Goal: Task Accomplishment & Management: Manage account settings

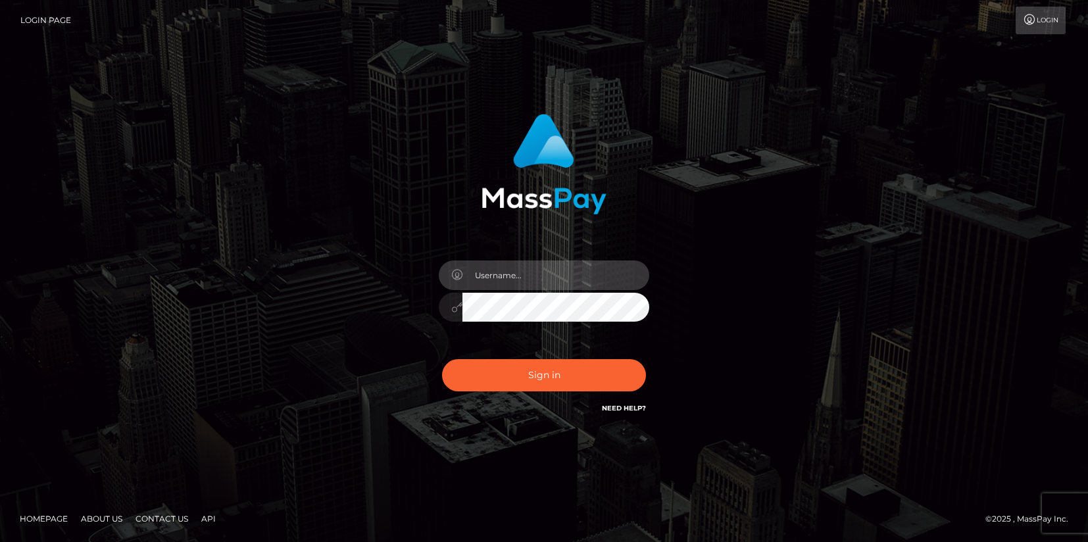
click at [505, 272] on input "text" at bounding box center [556, 276] width 187 height 30
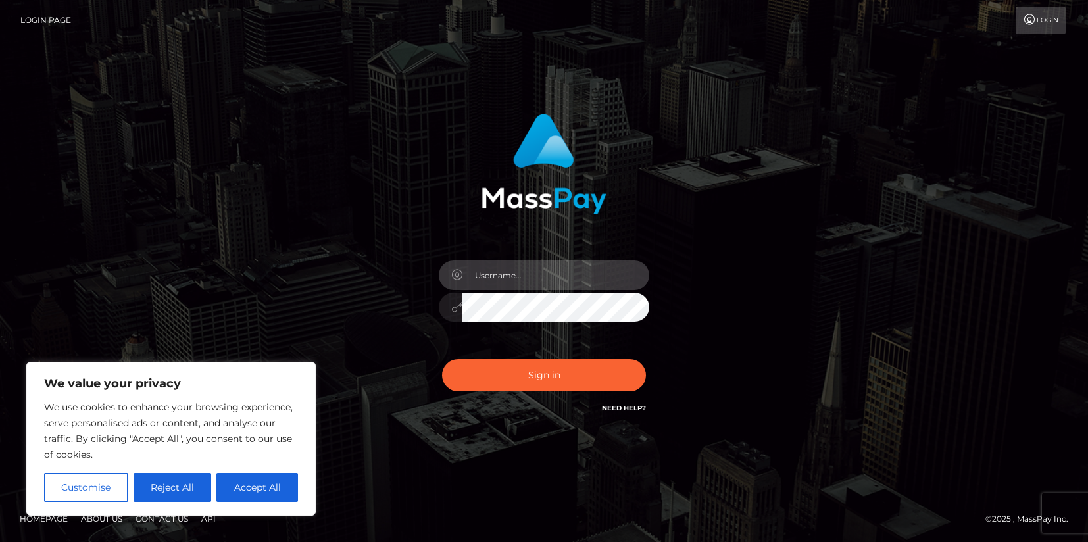
type input "[EMAIL_ADDRESS][DOMAIN_NAME]"
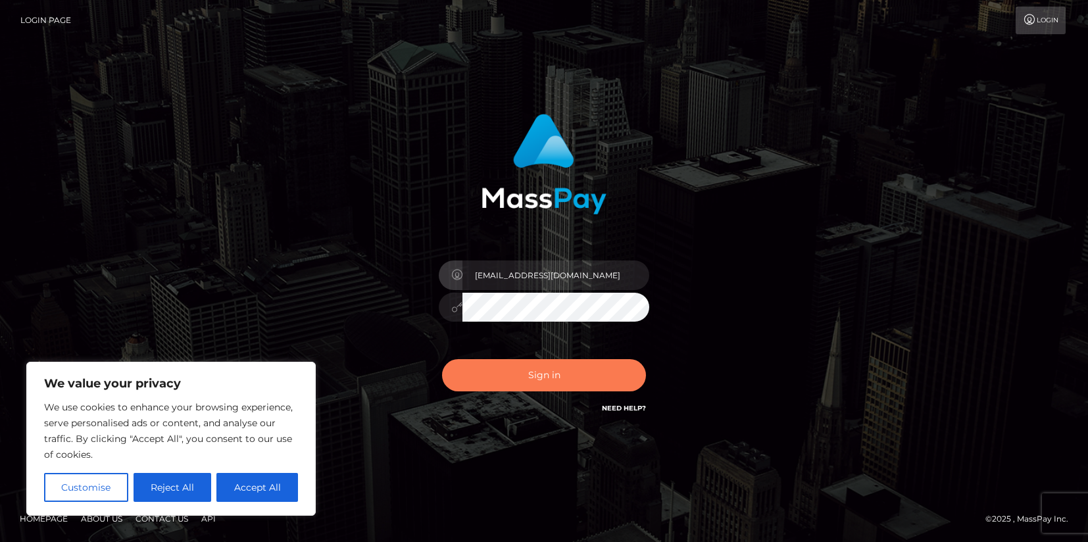
click at [532, 365] on button "Sign in" at bounding box center [544, 375] width 204 height 32
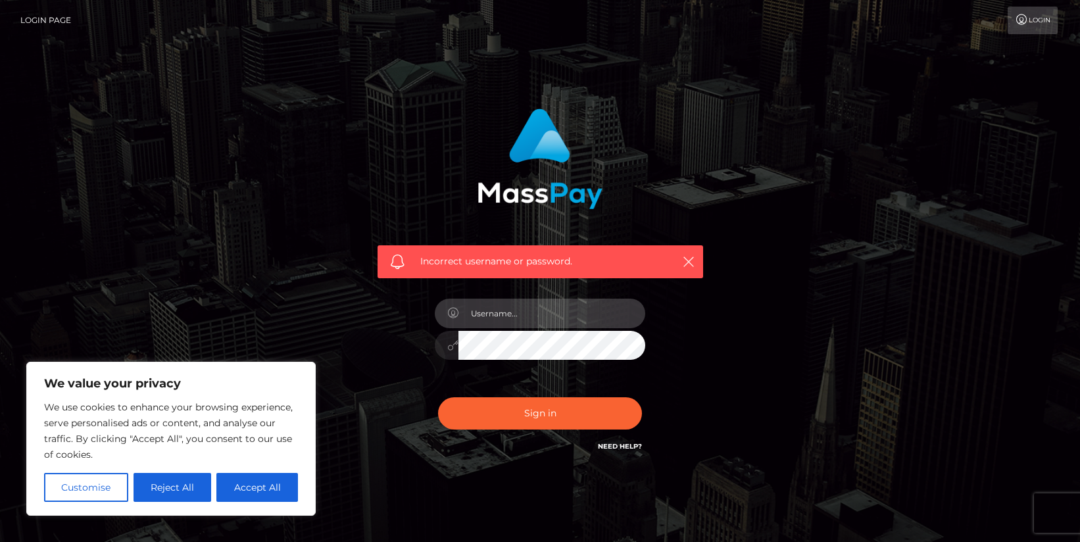
click at [532, 318] on input "text" at bounding box center [552, 314] width 187 height 30
type input "[EMAIL_ADDRESS][DOMAIN_NAME]"
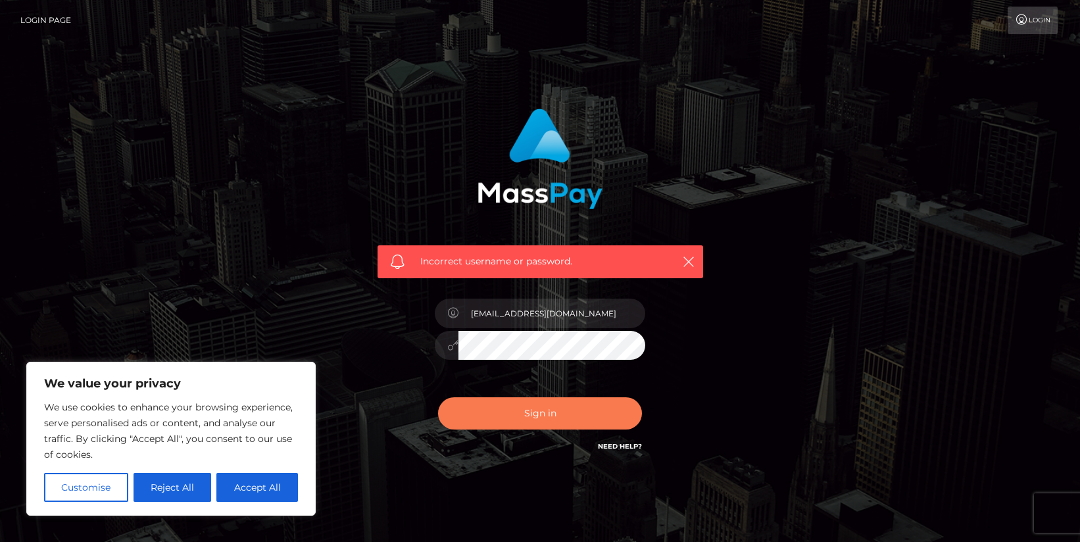
click at [559, 424] on button "Sign in" at bounding box center [540, 413] width 204 height 32
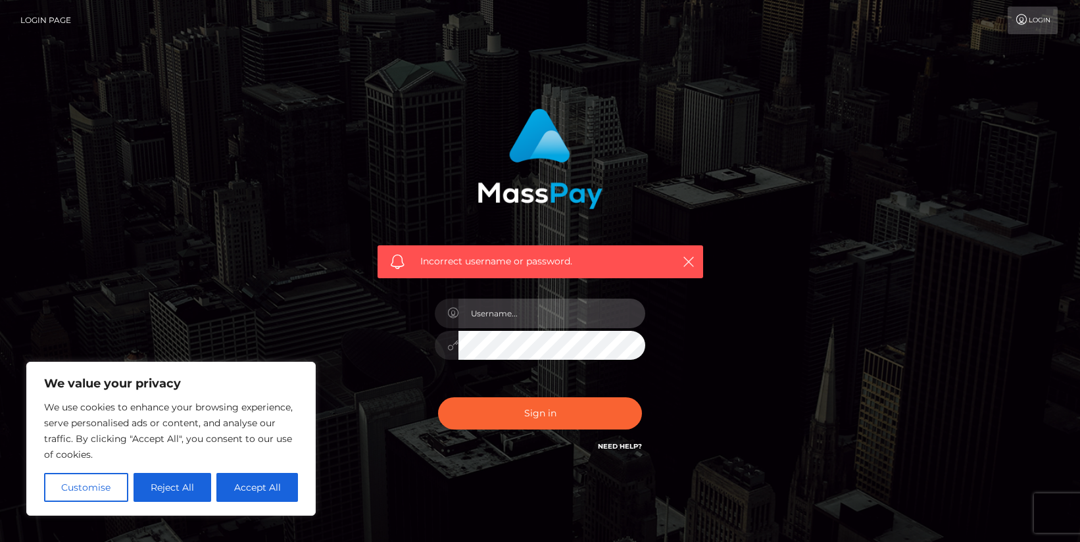
click at [540, 322] on input "text" at bounding box center [552, 314] width 187 height 30
type input "maddiehorlbogen@gmail.com"
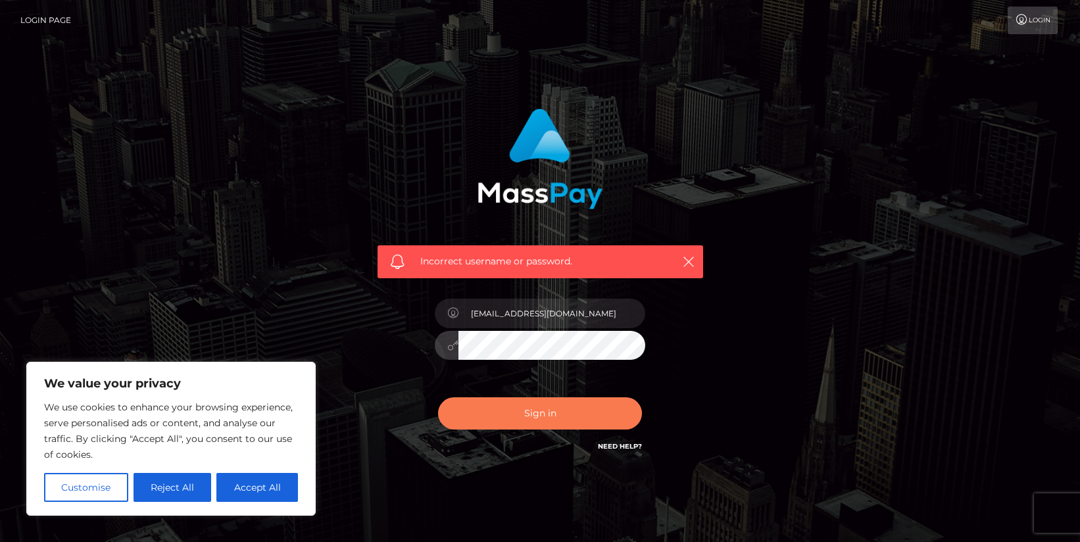
click at [569, 410] on button "Sign in" at bounding box center [540, 413] width 204 height 32
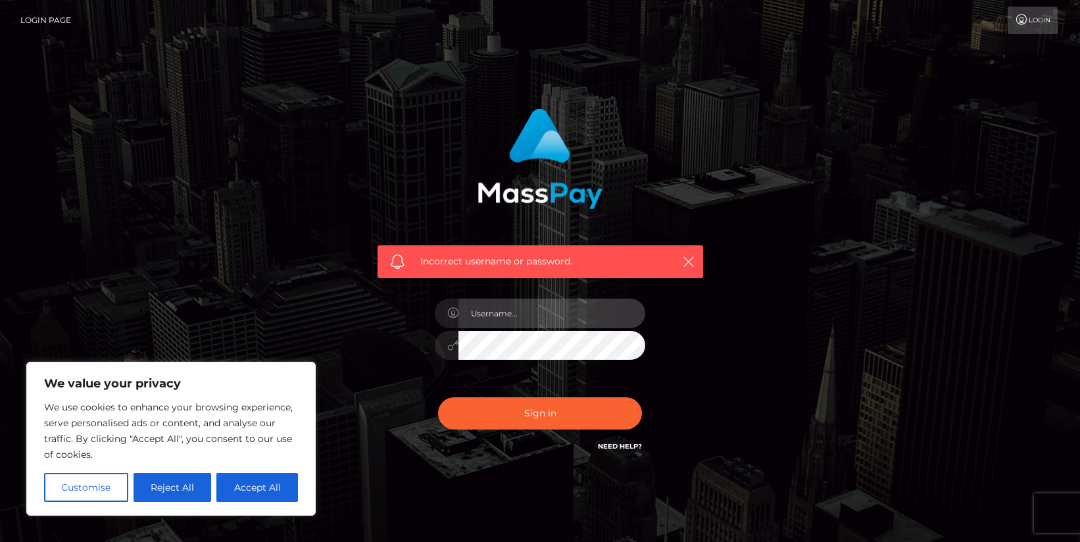
click at [581, 313] on input "text" at bounding box center [552, 314] width 187 height 30
type input "maddiehorlbogen@gmail.com"
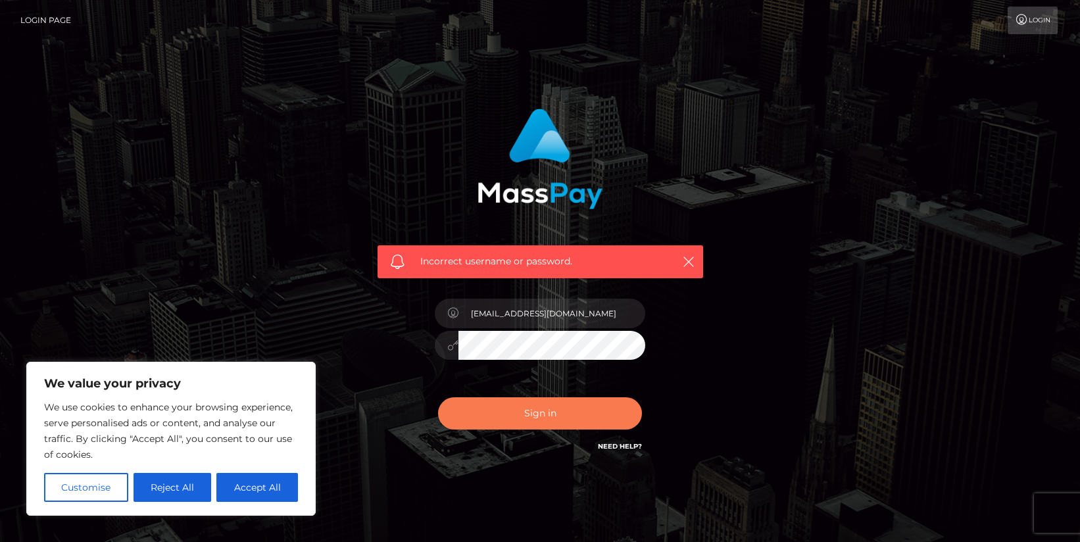
click at [561, 405] on button "Sign in" at bounding box center [540, 413] width 204 height 32
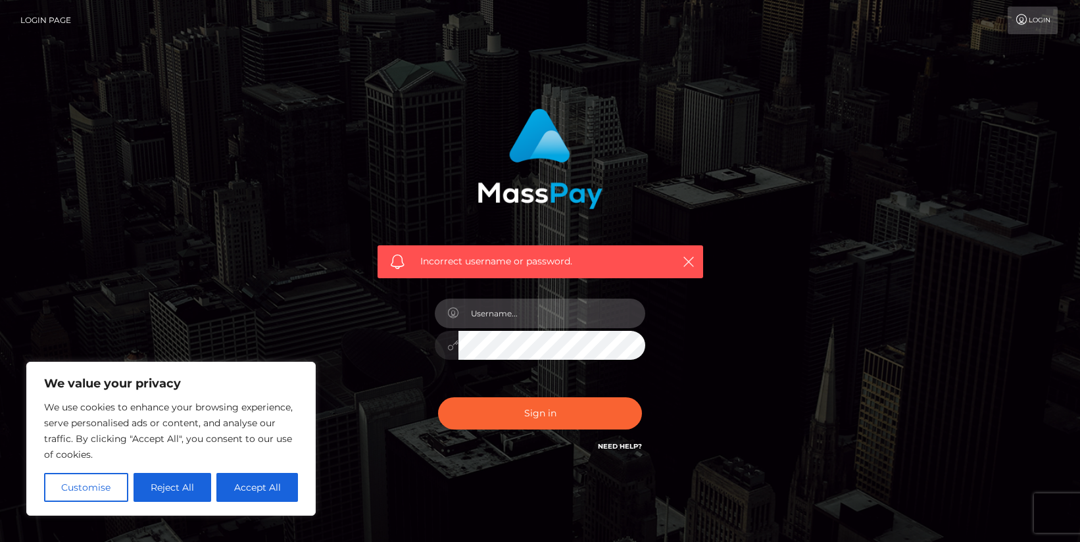
click at [563, 318] on input "text" at bounding box center [552, 314] width 187 height 30
type input "maddiehorlbogen@gmail.com"
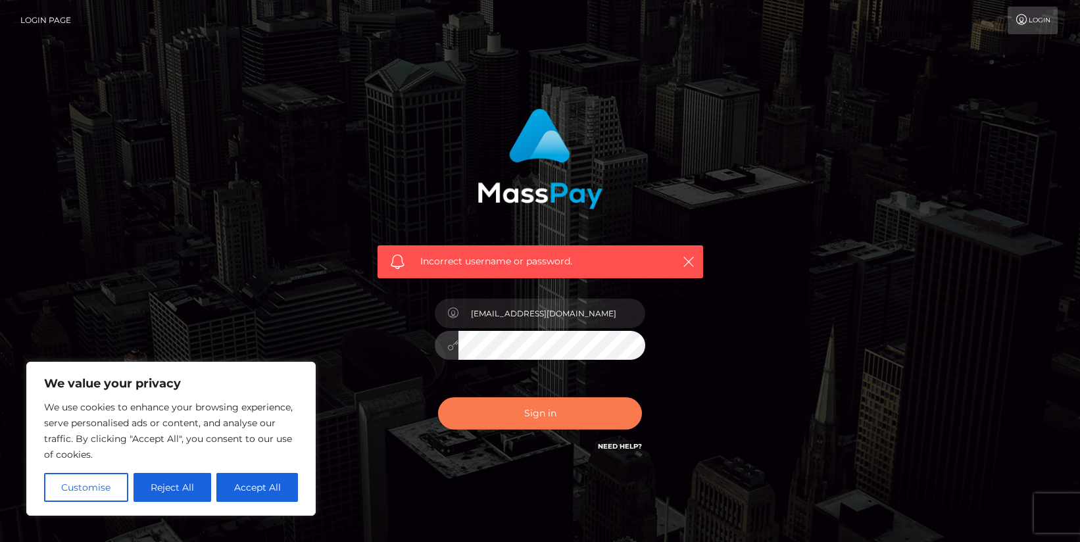
click at [593, 419] on button "Sign in" at bounding box center [540, 413] width 204 height 32
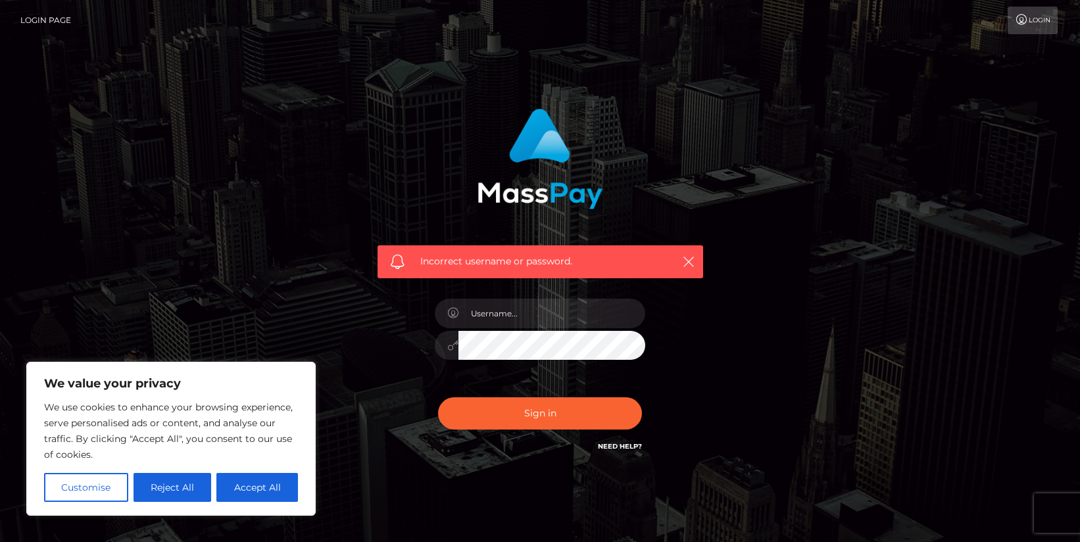
click at [619, 446] on link "Need Help?" at bounding box center [620, 446] width 44 height 9
click at [685, 259] on icon "button" at bounding box center [688, 261] width 13 height 13
click at [520, 322] on input "text" at bounding box center [552, 314] width 187 height 30
click at [268, 487] on button "Accept All" at bounding box center [257, 487] width 82 height 29
checkbox input "true"
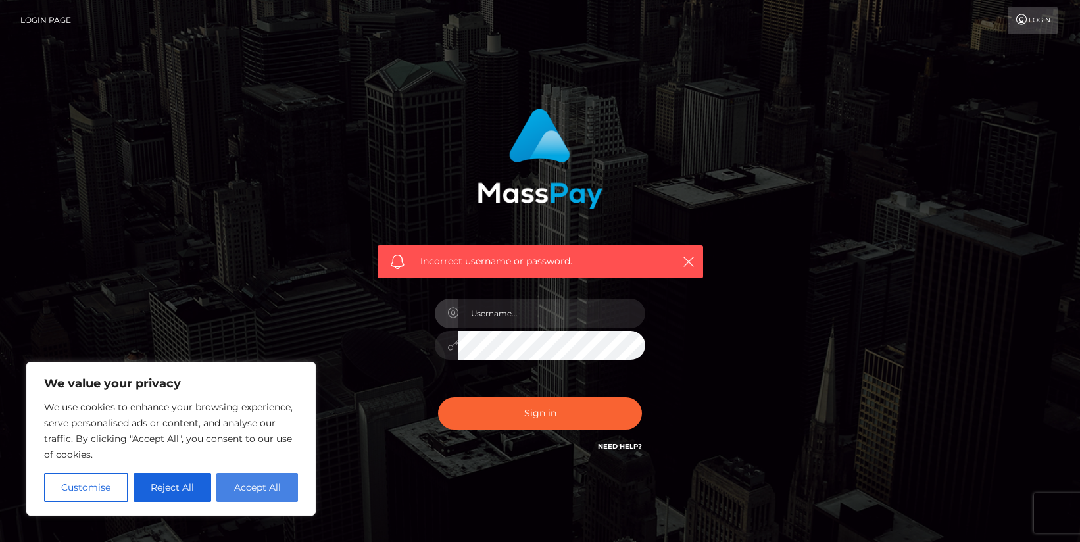
checkbox input "true"
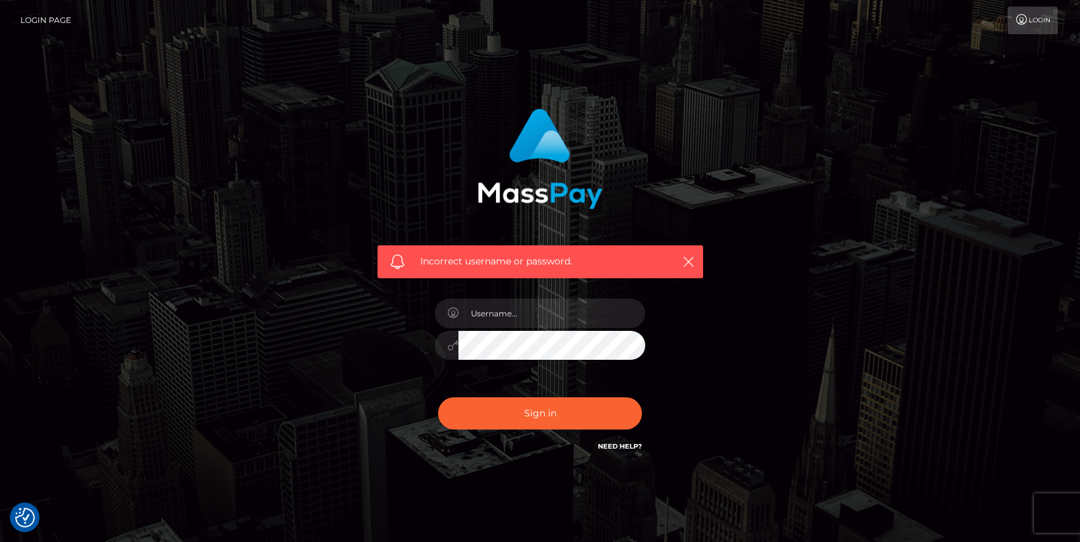
click at [1035, 20] on link "Login" at bounding box center [1033, 21] width 50 height 28
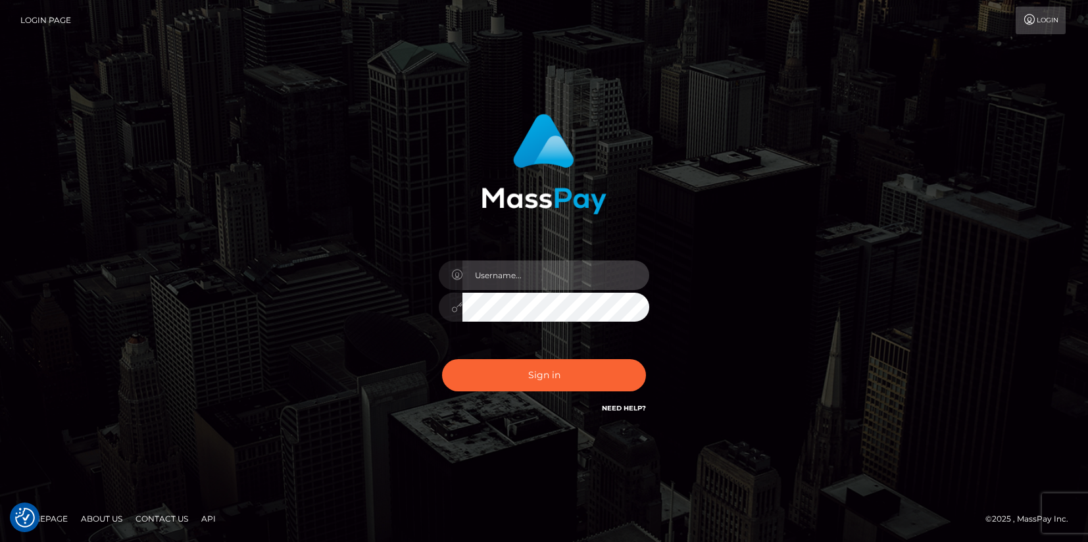
click at [553, 265] on input "text" at bounding box center [556, 276] width 187 height 30
type input "maddiehorlbogen"
click at [442, 359] on button "Sign in" at bounding box center [544, 375] width 204 height 32
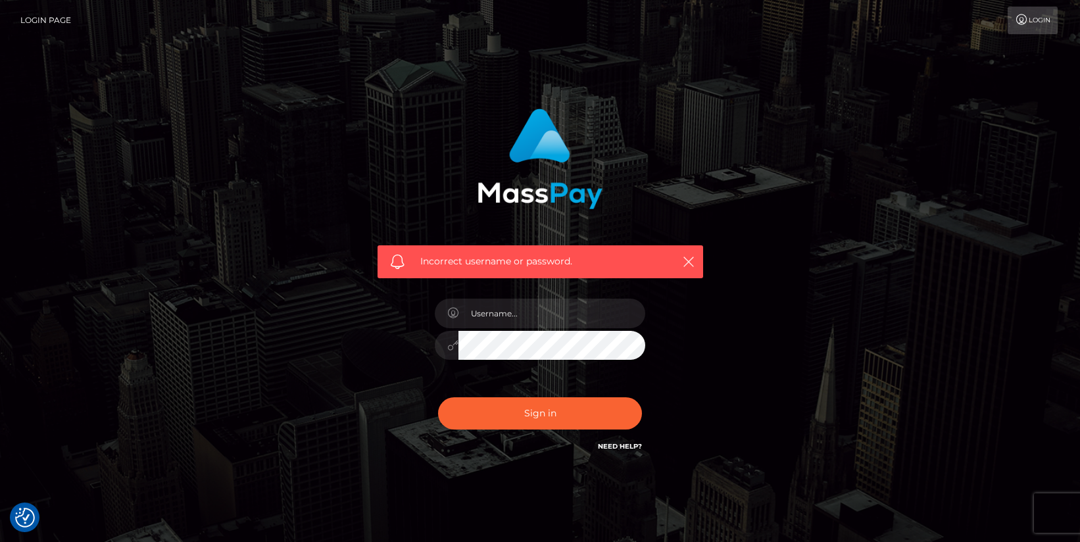
click at [534, 265] on span "Incorrect username or password." at bounding box center [540, 262] width 240 height 14
click at [519, 306] on input "text" at bounding box center [552, 314] width 187 height 30
type input "[EMAIL_ADDRESS][DOMAIN_NAME]"
click at [438, 397] on button "Sign in" at bounding box center [540, 413] width 204 height 32
click at [609, 318] on input "text" at bounding box center [552, 314] width 187 height 30
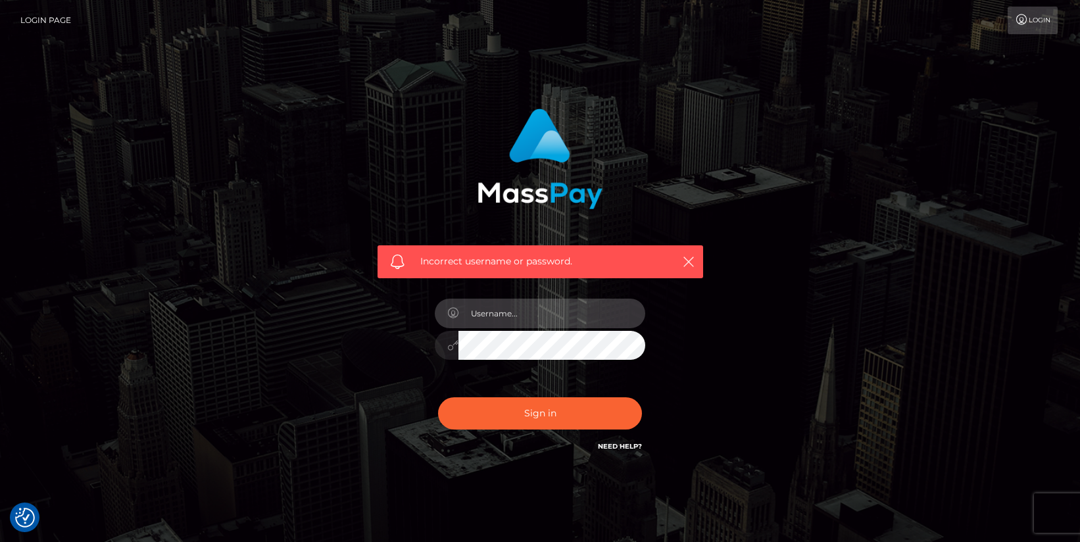
type input "maddiehorlbogen@gmail.com"
click at [618, 430] on div "Sign in Need Help?" at bounding box center [540, 419] width 230 height 59
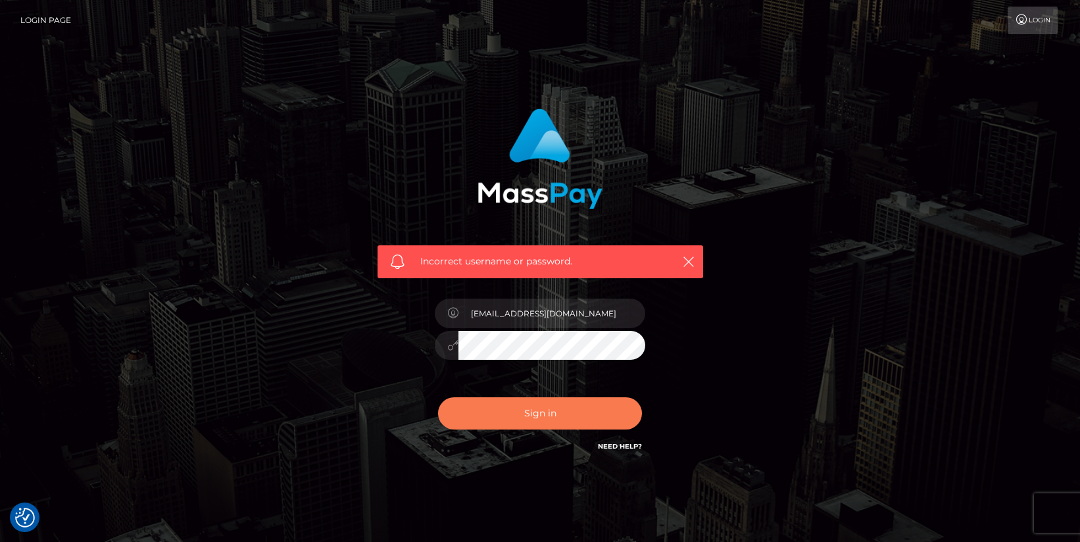
click at [595, 419] on button "Sign in" at bounding box center [540, 413] width 204 height 32
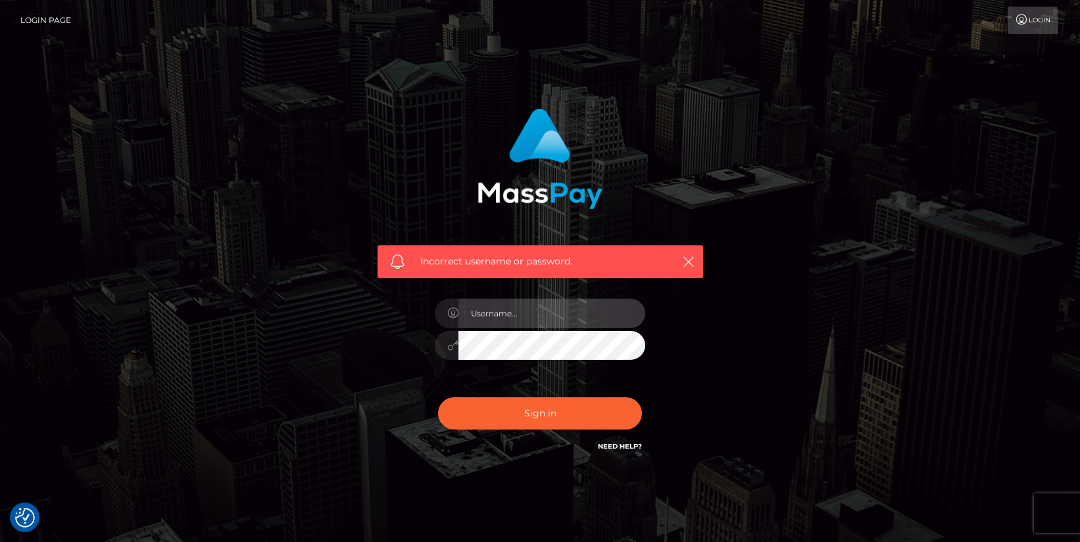
click at [508, 319] on input "text" at bounding box center [552, 314] width 187 height 30
type input "maddiehorlbogen@gmail.com"
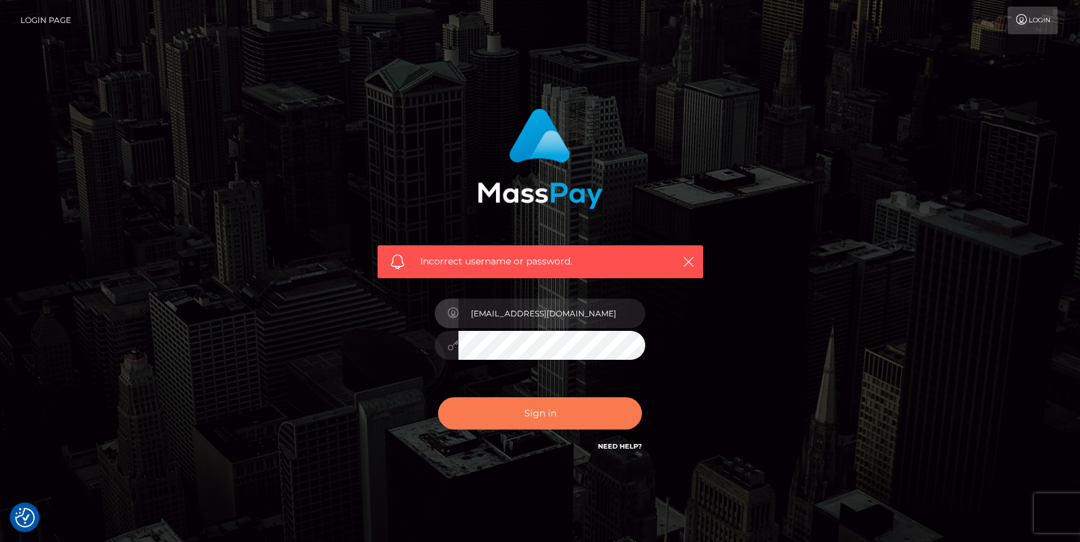
click at [539, 414] on button "Sign in" at bounding box center [540, 413] width 204 height 32
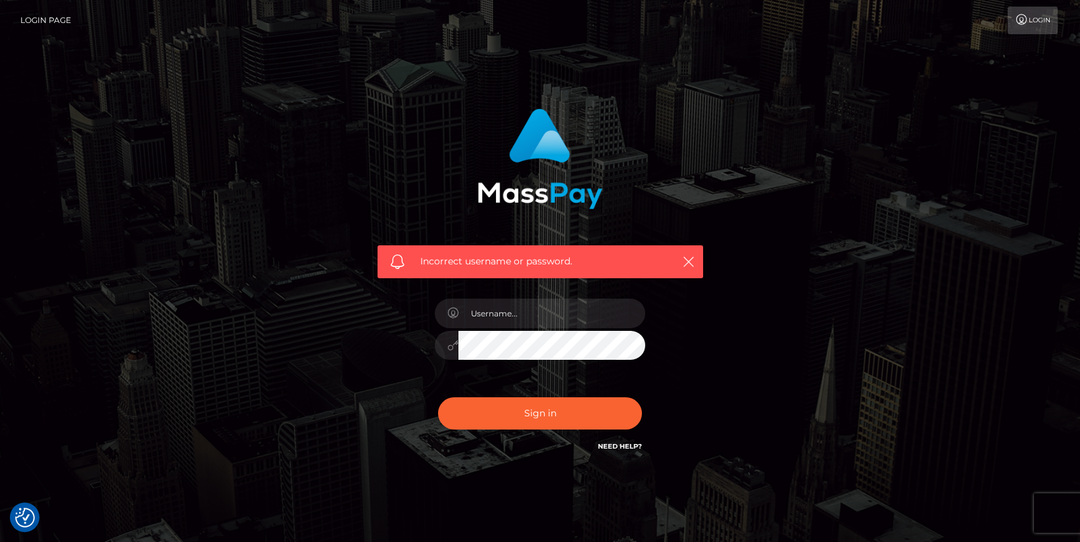
click at [617, 453] on div "Need Help?" at bounding box center [620, 448] width 44 height 16
click at [618, 451] on h6 "Need Help?" at bounding box center [620, 445] width 44 height 11
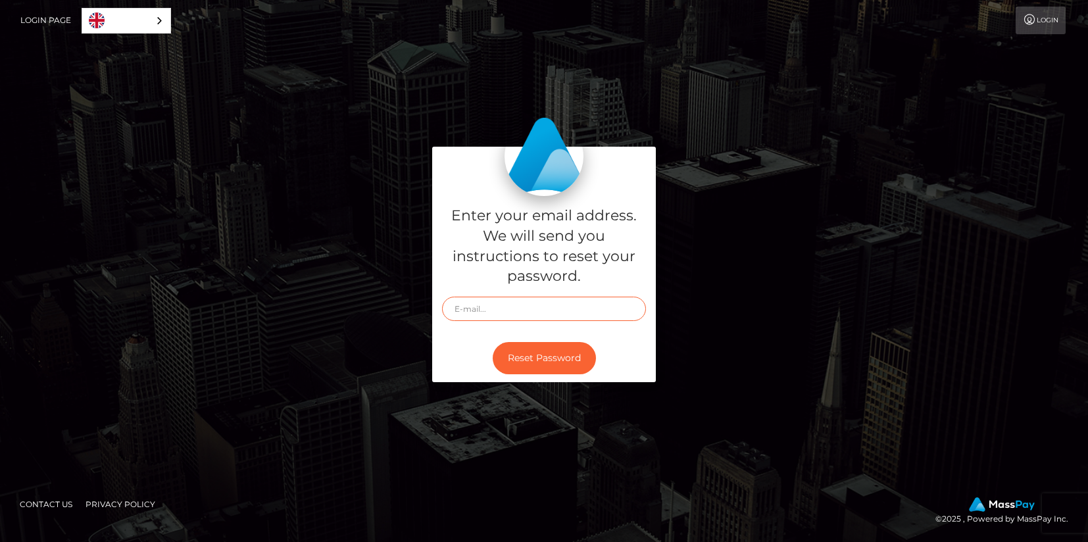
click at [476, 316] on input "text" at bounding box center [544, 309] width 204 height 24
type input "[EMAIL_ADDRESS][DOMAIN_NAME]"
click at [541, 355] on button "Reset Password" at bounding box center [544, 358] width 103 height 32
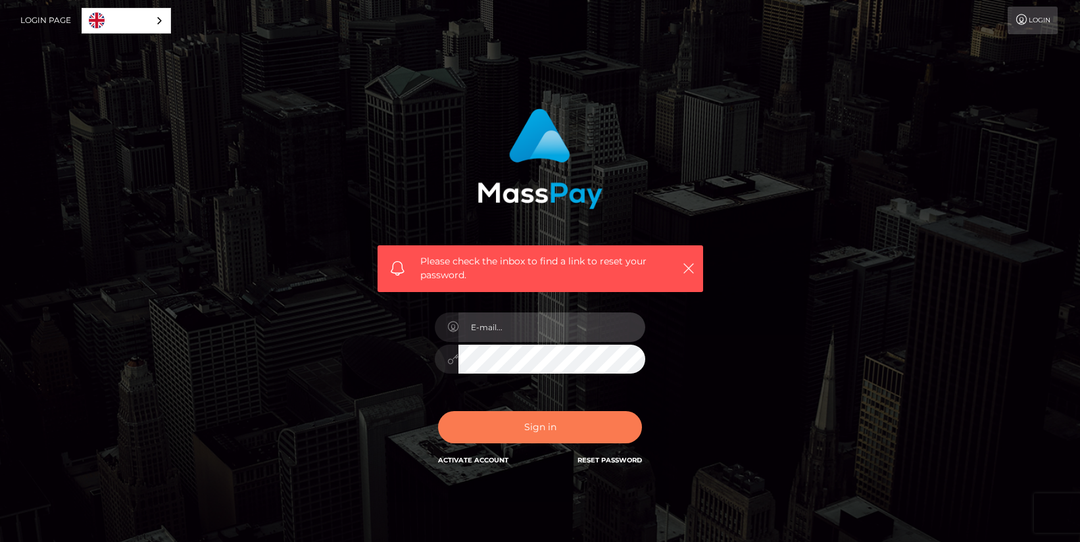
type input "[EMAIL_ADDRESS][DOMAIN_NAME]"
click at [546, 426] on button "Sign in" at bounding box center [540, 427] width 204 height 32
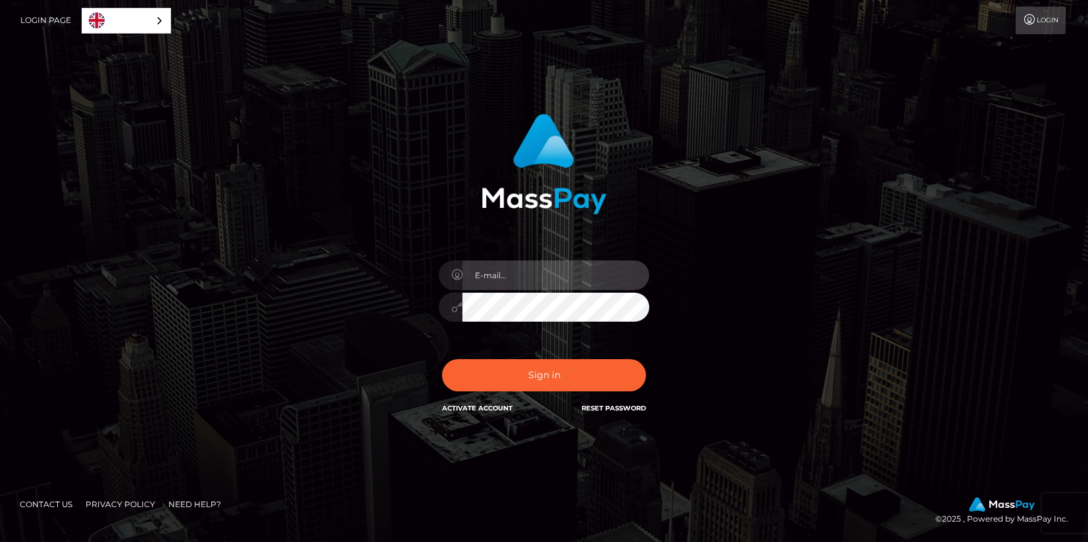
type input "[EMAIL_ADDRESS][DOMAIN_NAME]"
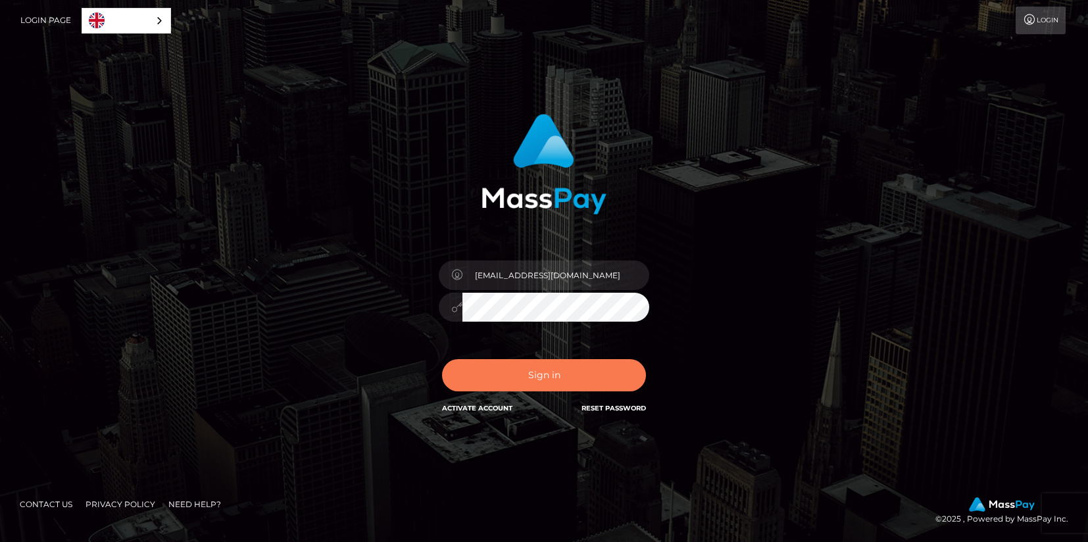
click at [590, 378] on button "Sign in" at bounding box center [544, 375] width 204 height 32
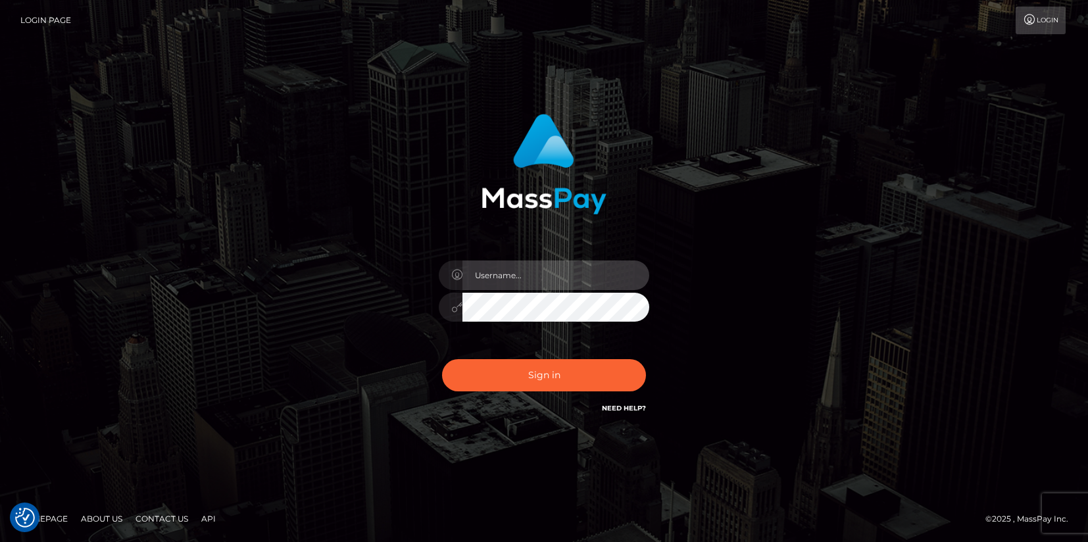
click at [519, 286] on input "text" at bounding box center [556, 276] width 187 height 30
type input "[EMAIL_ADDRESS][DOMAIN_NAME]"
click at [442, 359] on button "Sign in" at bounding box center [544, 375] width 204 height 32
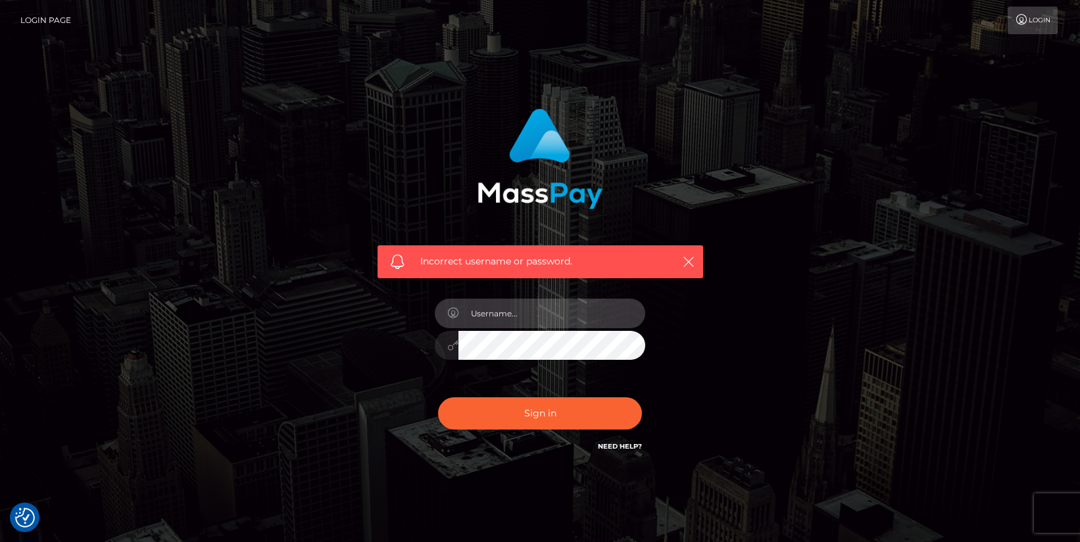
click at [564, 309] on input "text" at bounding box center [552, 314] width 187 height 30
type input "[EMAIL_ADDRESS][DOMAIN_NAME]"
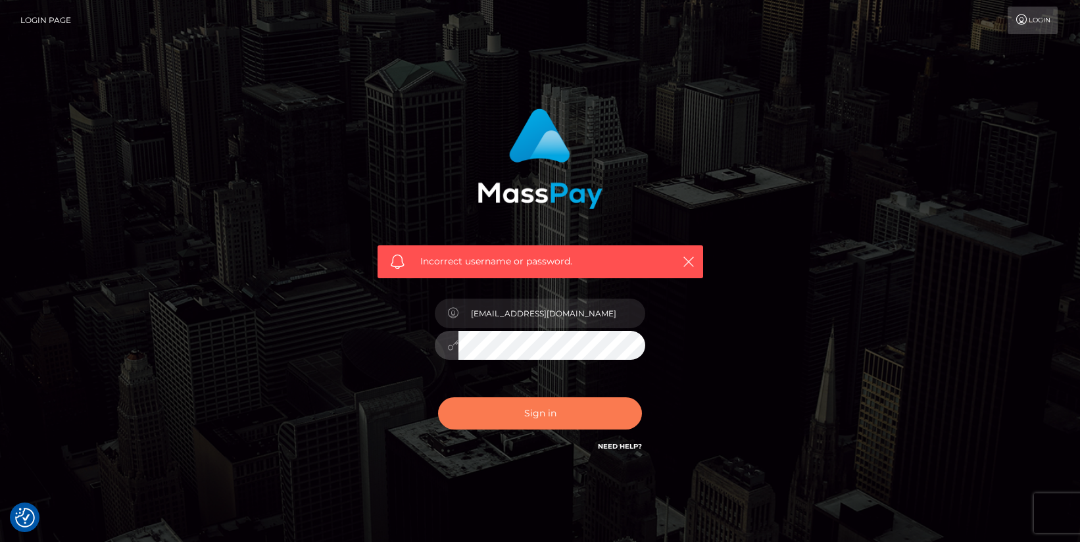
click at [565, 417] on button "Sign in" at bounding box center [540, 413] width 204 height 32
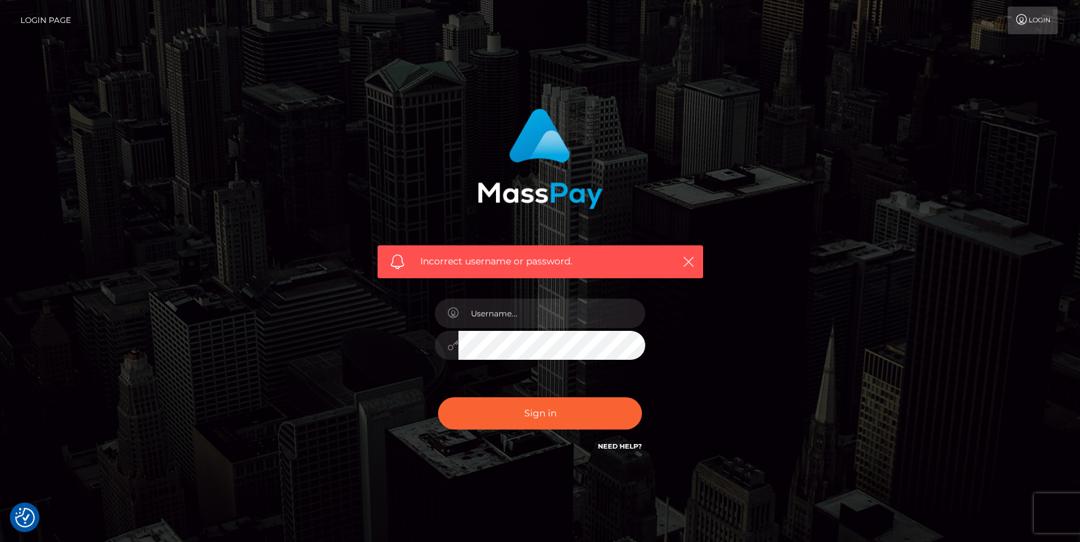
click at [36, 24] on link "Login Page" at bounding box center [45, 21] width 51 height 28
